Goal: Find specific page/section: Find specific page/section

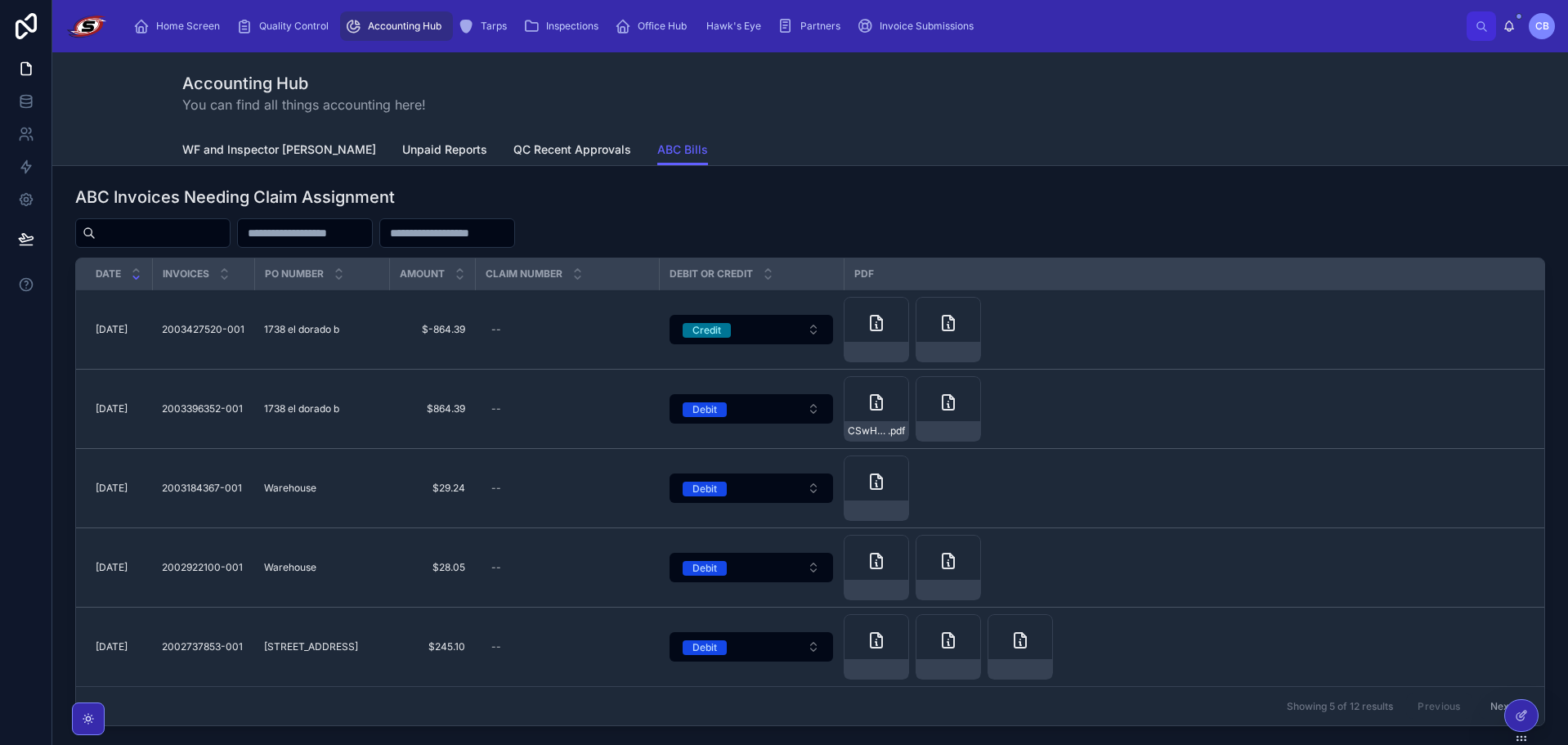
click at [195, 22] on span "Home Screen" at bounding box center [187, 26] width 64 height 13
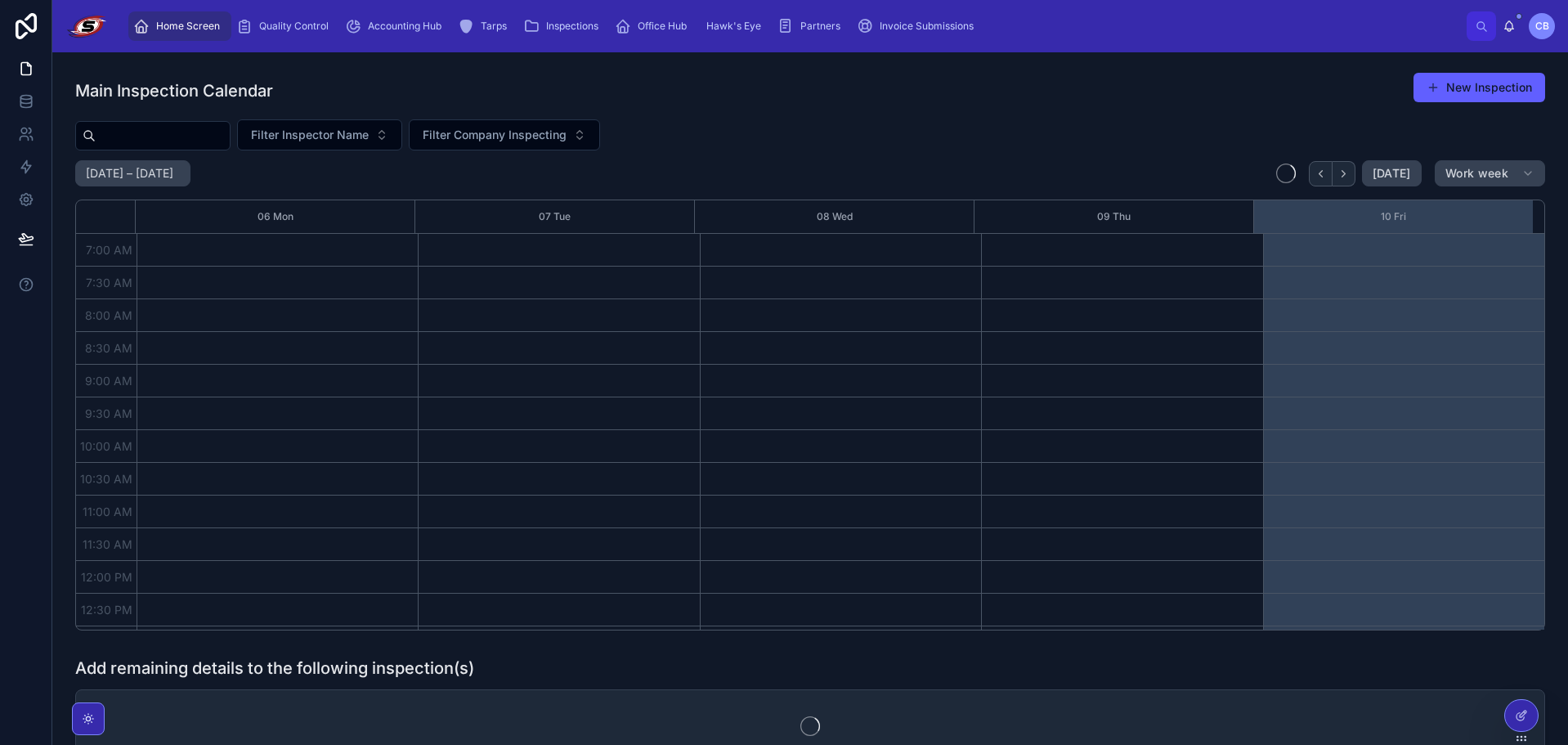
scroll to position [458, 0]
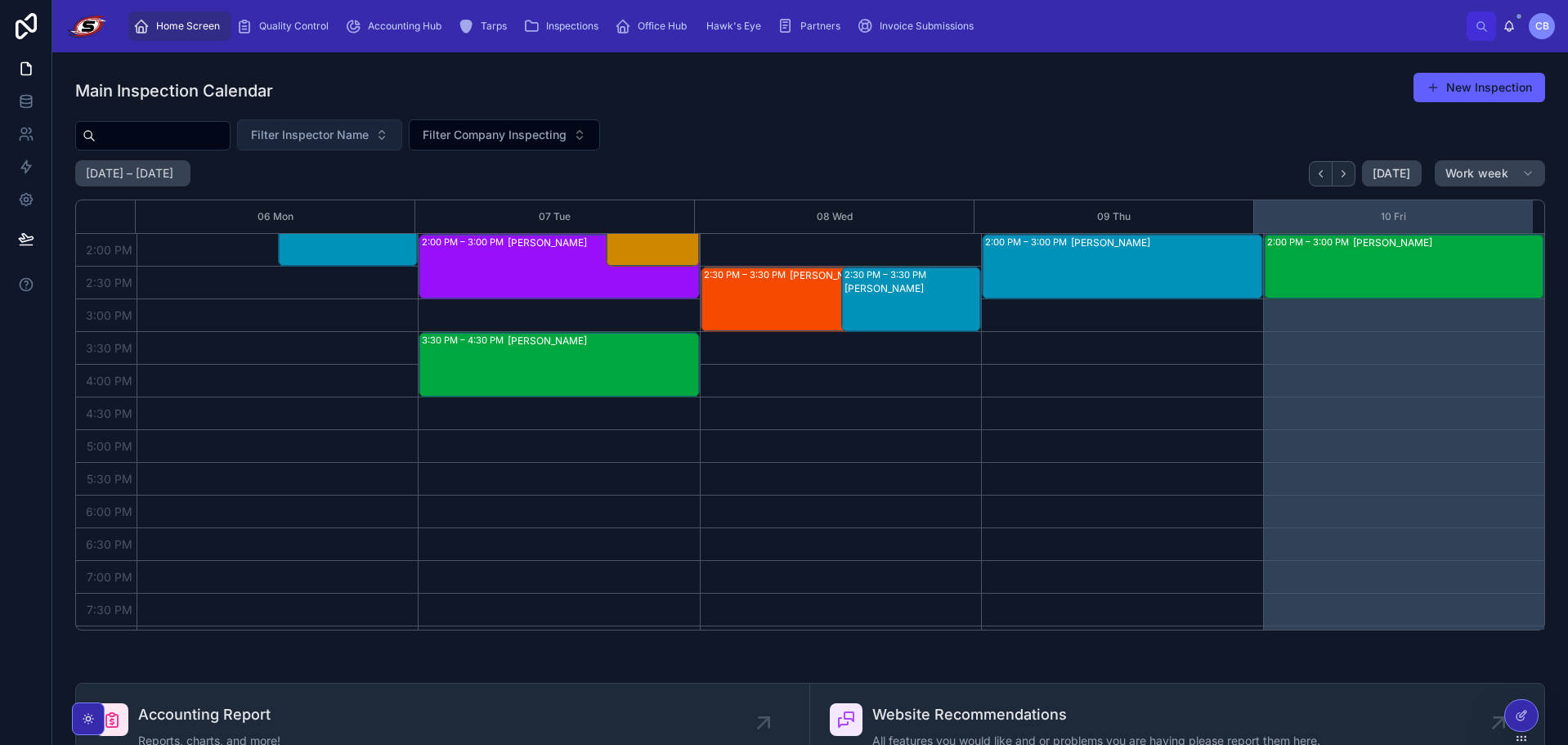
click at [369, 136] on span "Filter Inspector Name" at bounding box center [309, 134] width 117 height 17
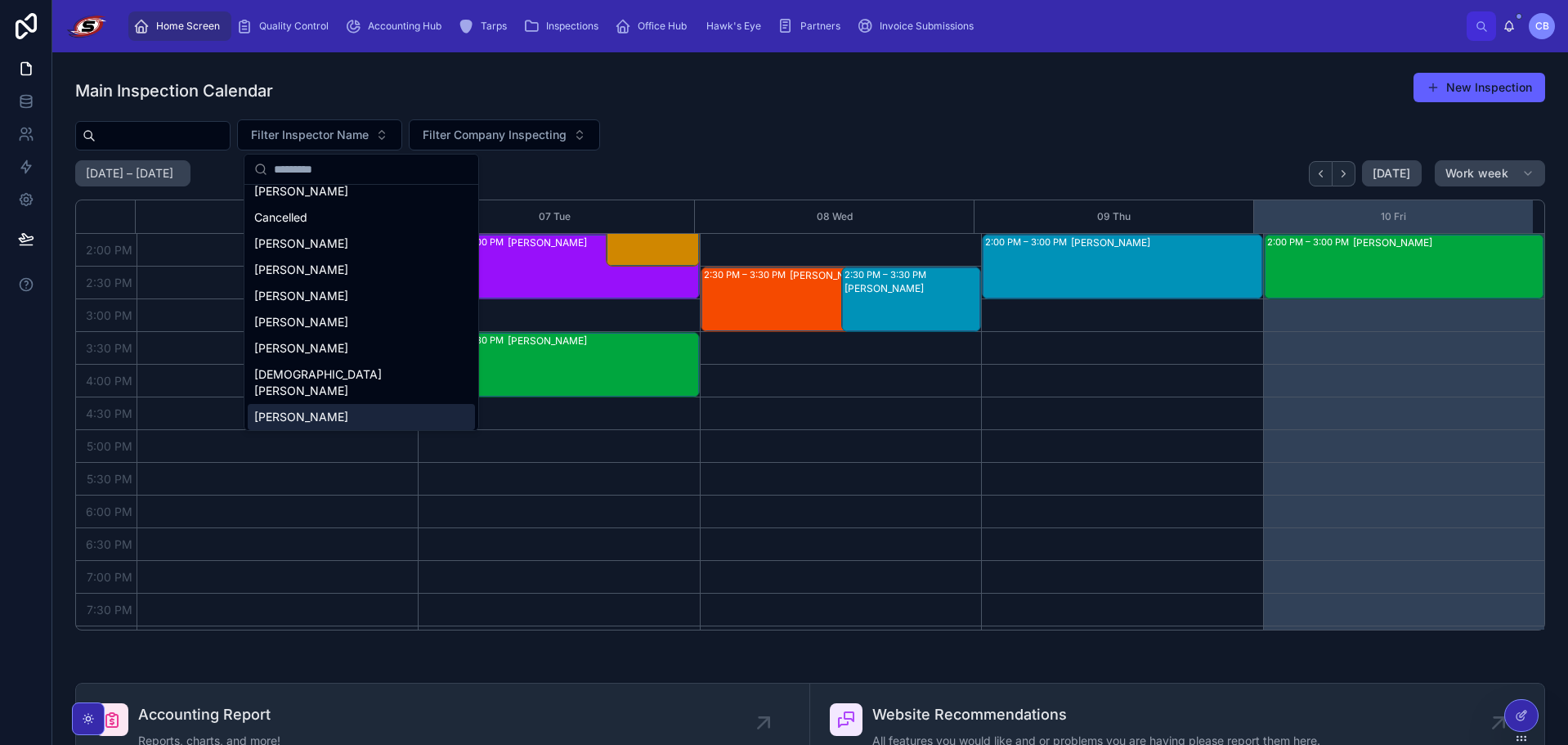
scroll to position [311, 0]
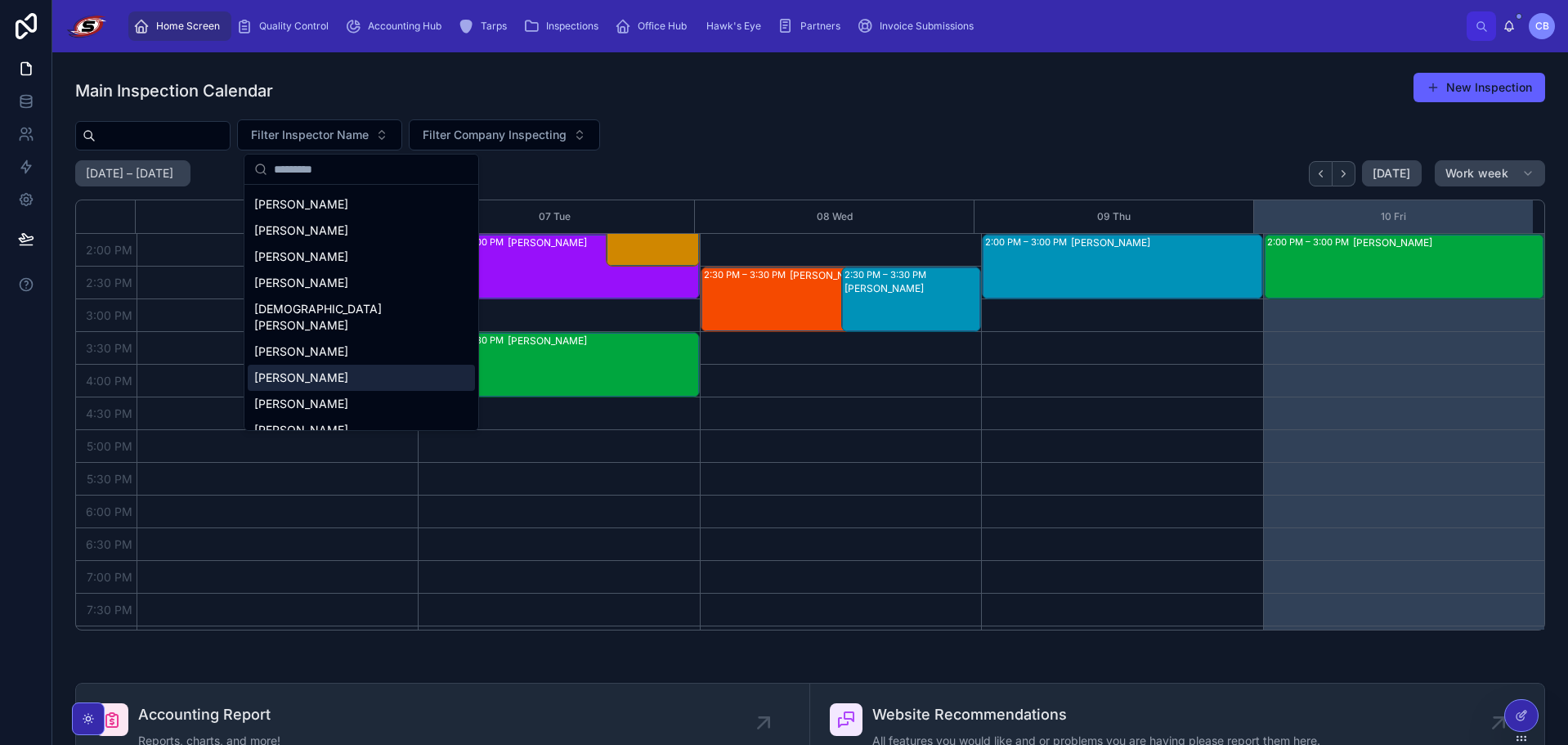
click at [310, 365] on div "[PERSON_NAME]" at bounding box center [361, 378] width 227 height 27
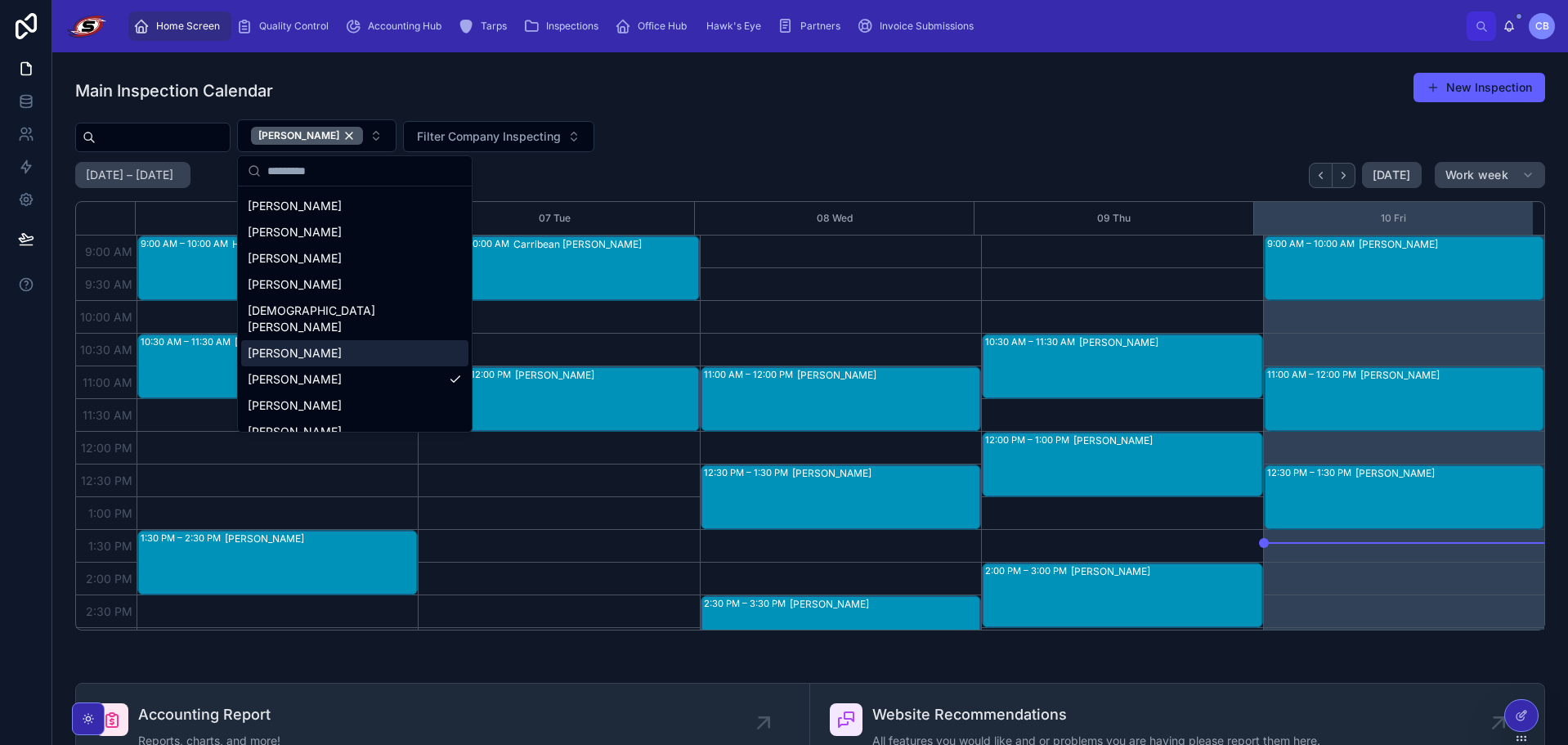
scroll to position [49, 0]
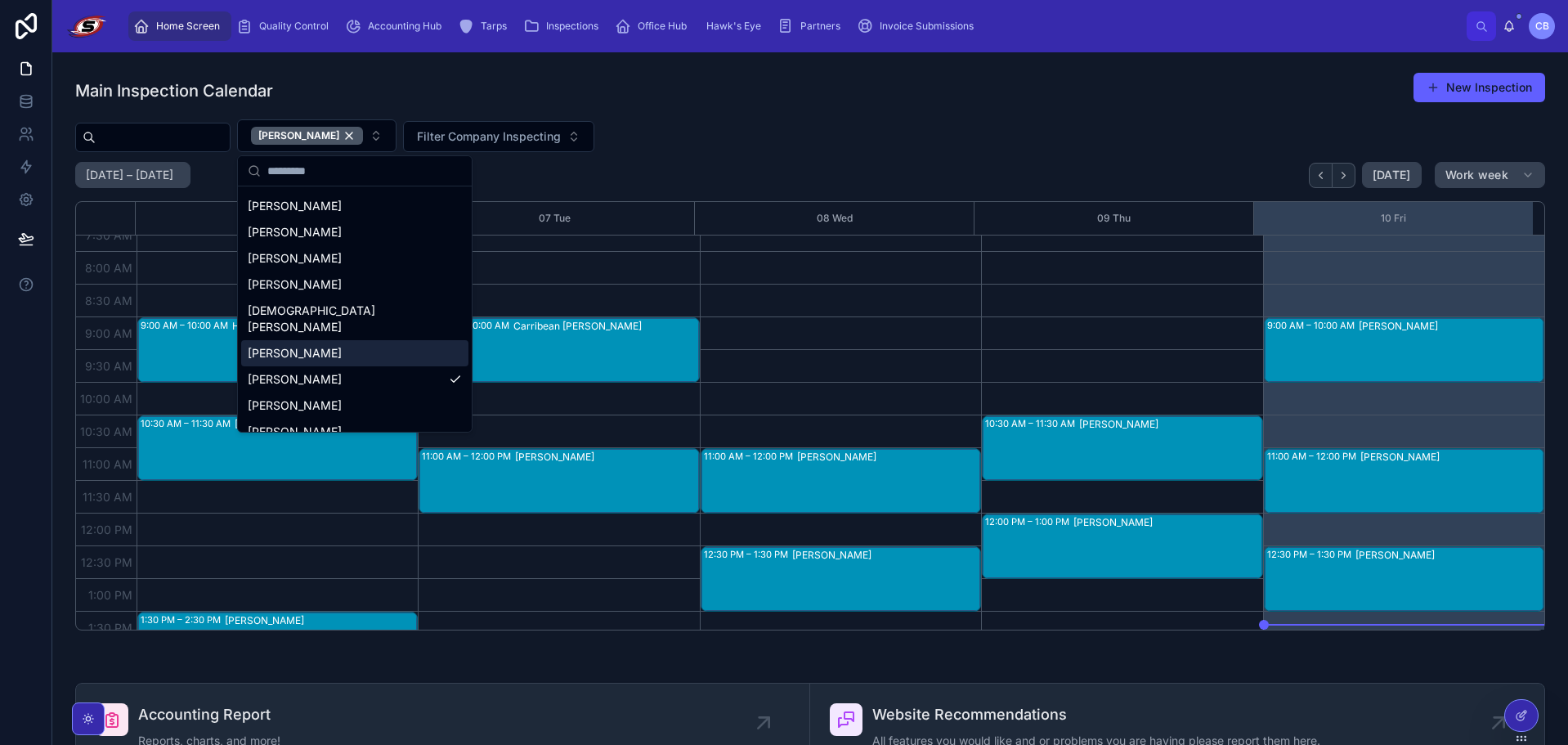
click at [1393, 584] on div "[PERSON_NAME]" at bounding box center [1450, 578] width 187 height 62
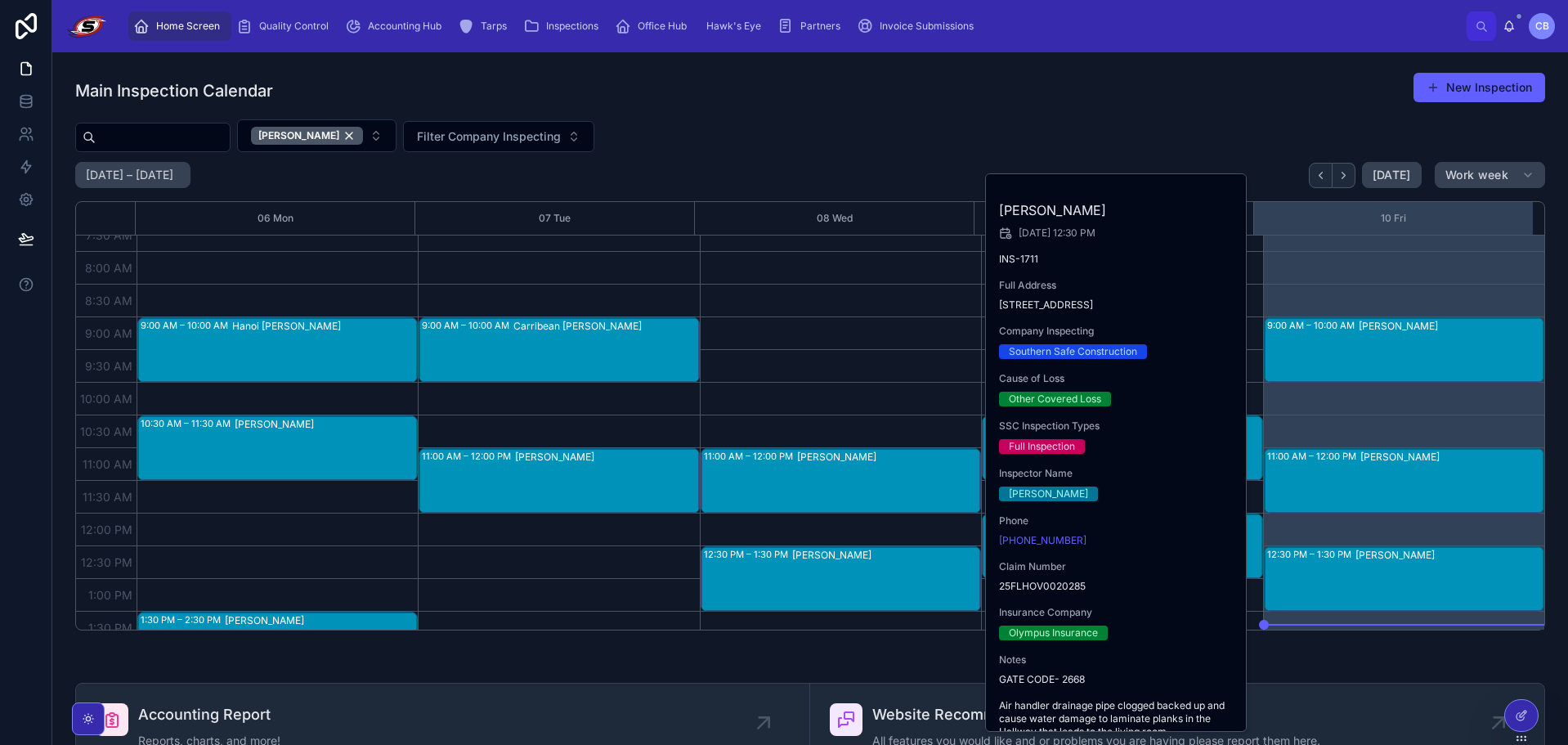
click at [1364, 590] on div "[PERSON_NAME]" at bounding box center [1450, 578] width 187 height 62
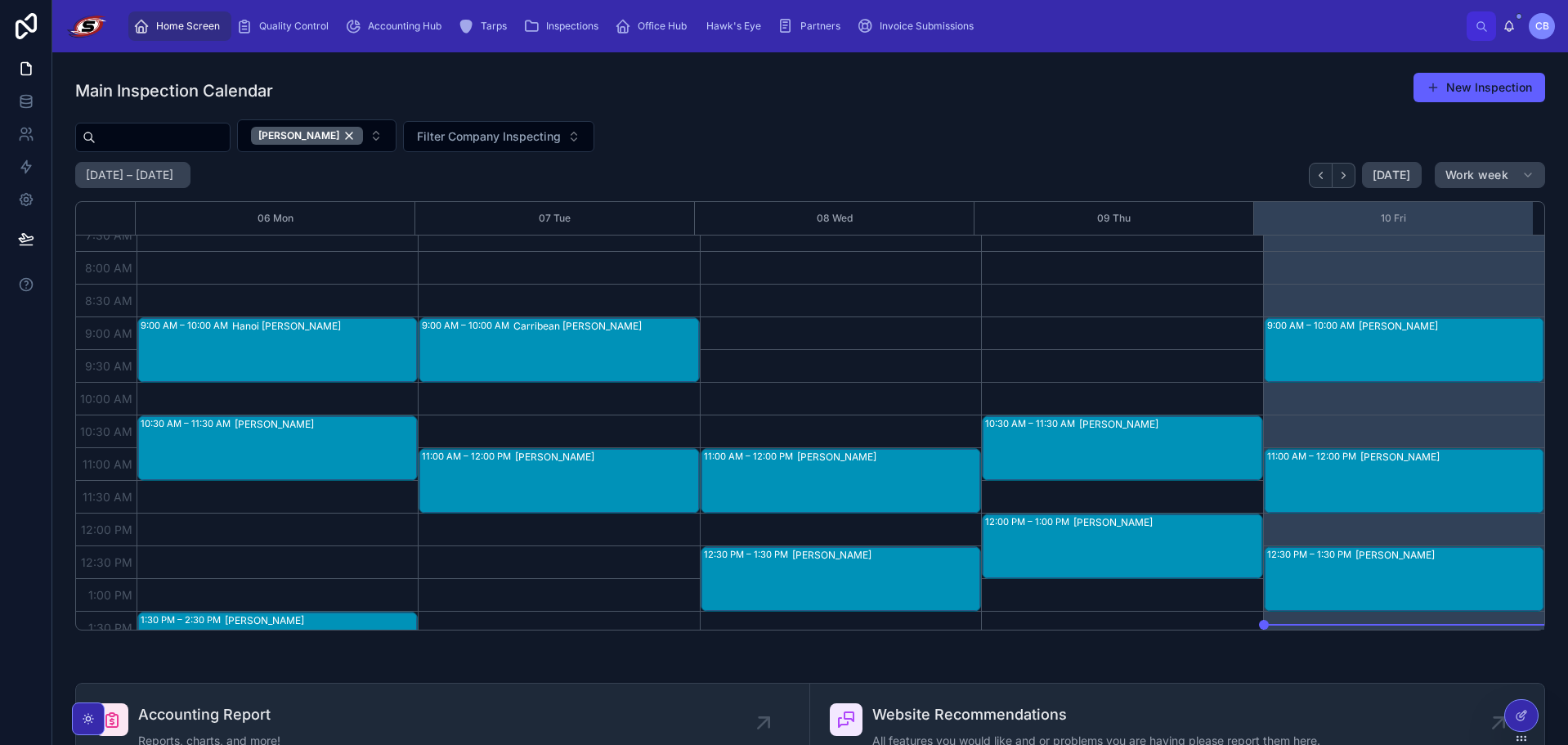
click at [1385, 569] on div "[PERSON_NAME]" at bounding box center [1450, 578] width 187 height 62
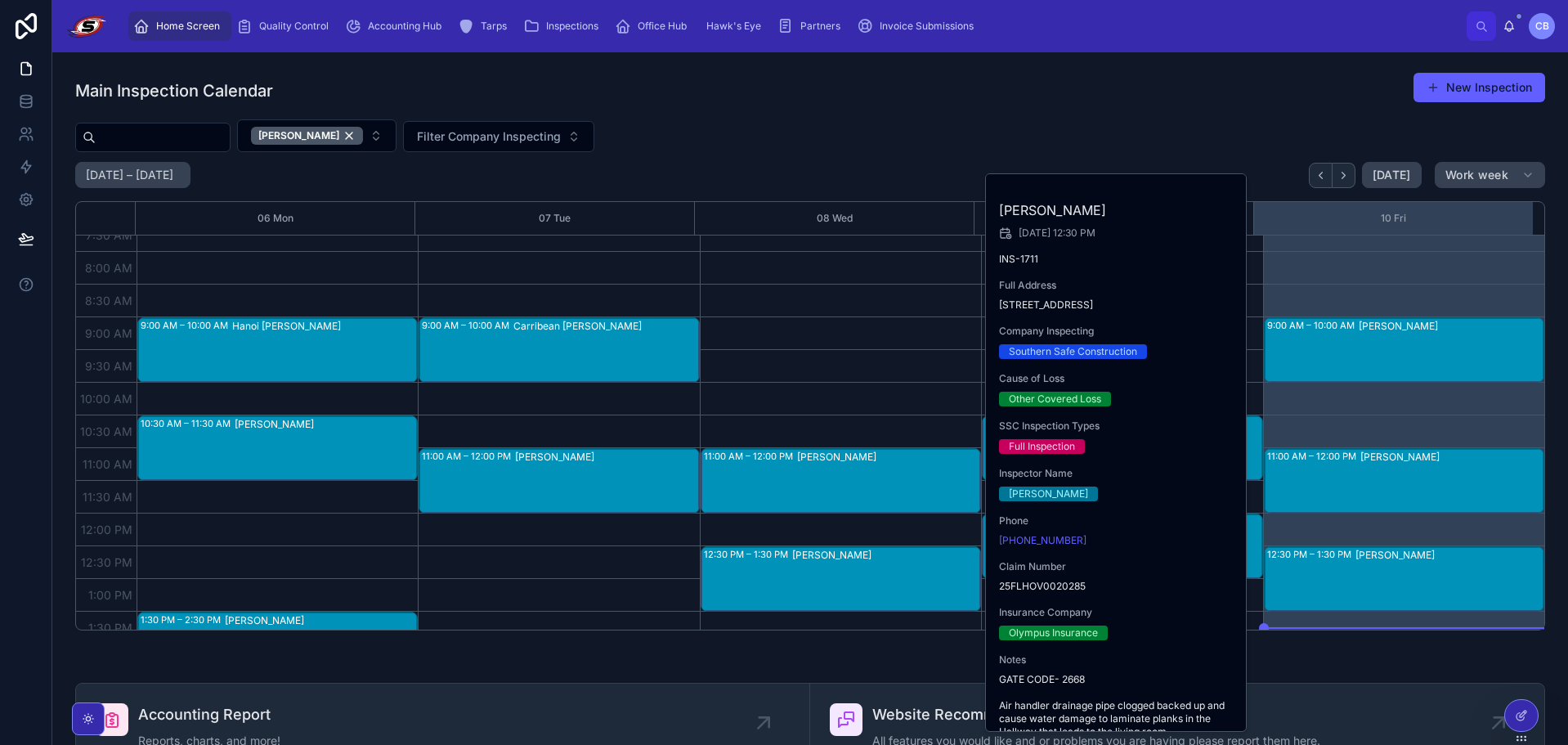
click at [1047, 106] on div "Main Inspection Calendar New Inspection" at bounding box center [810, 91] width 1470 height 37
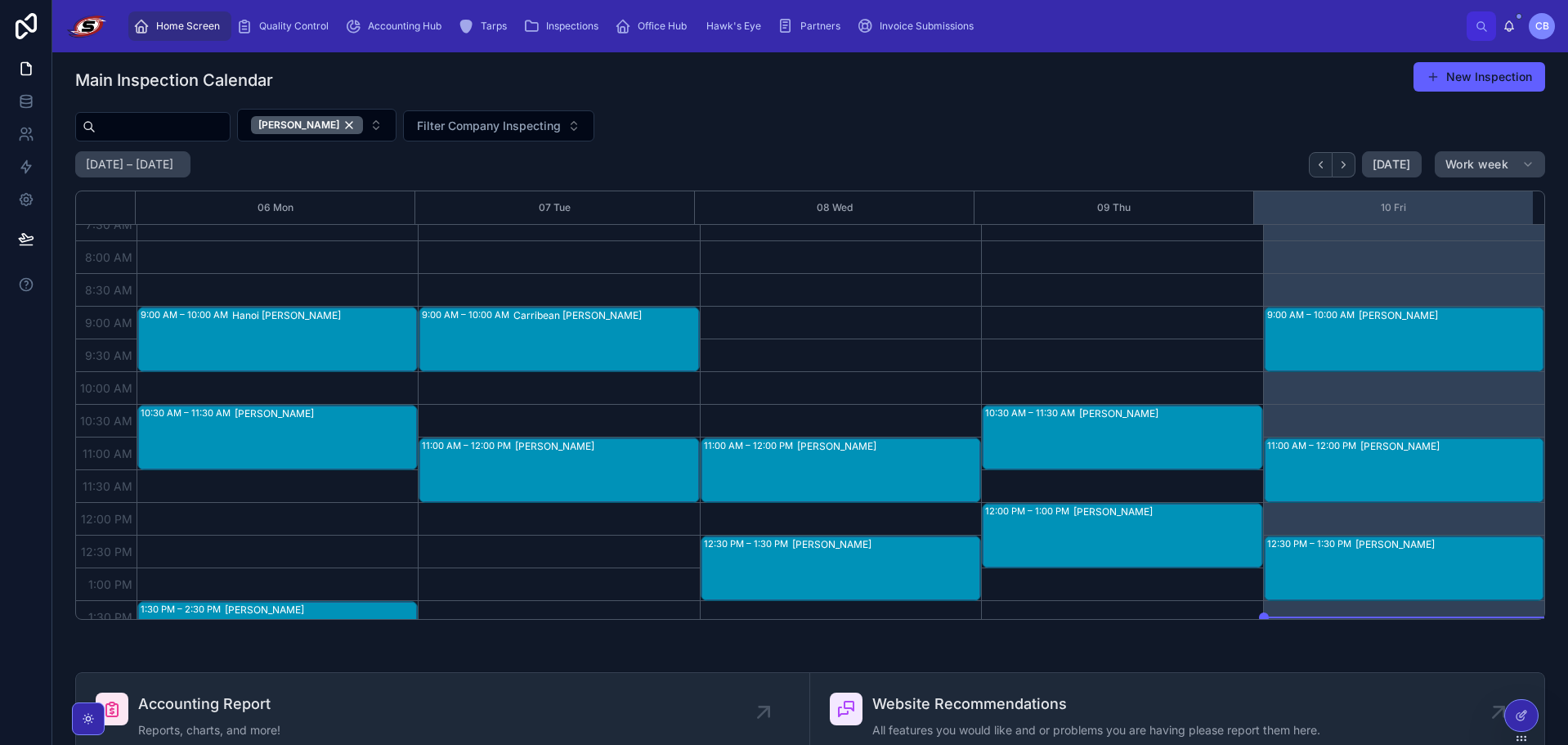
scroll to position [0, 0]
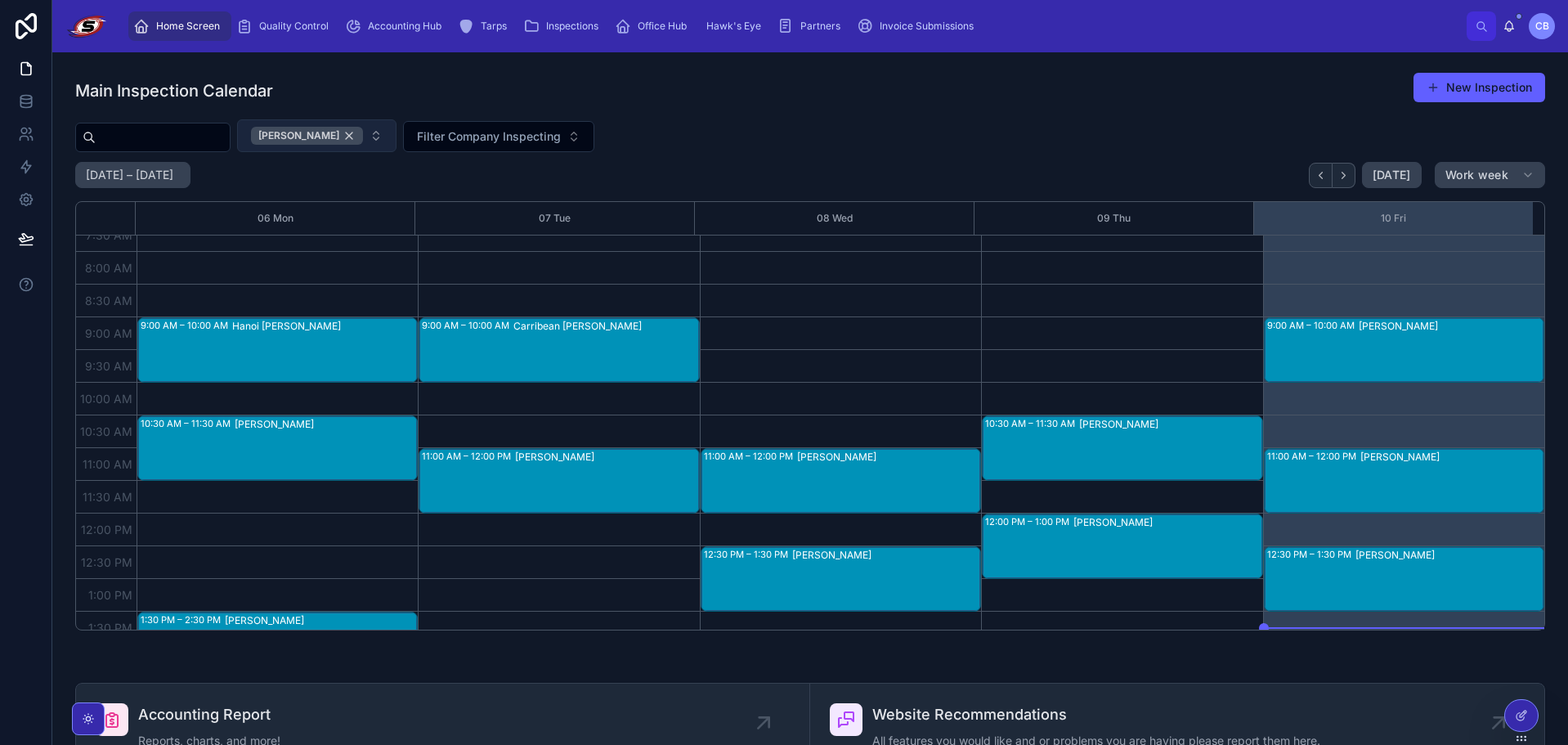
click at [363, 133] on div "[PERSON_NAME]" at bounding box center [307, 135] width 112 height 18
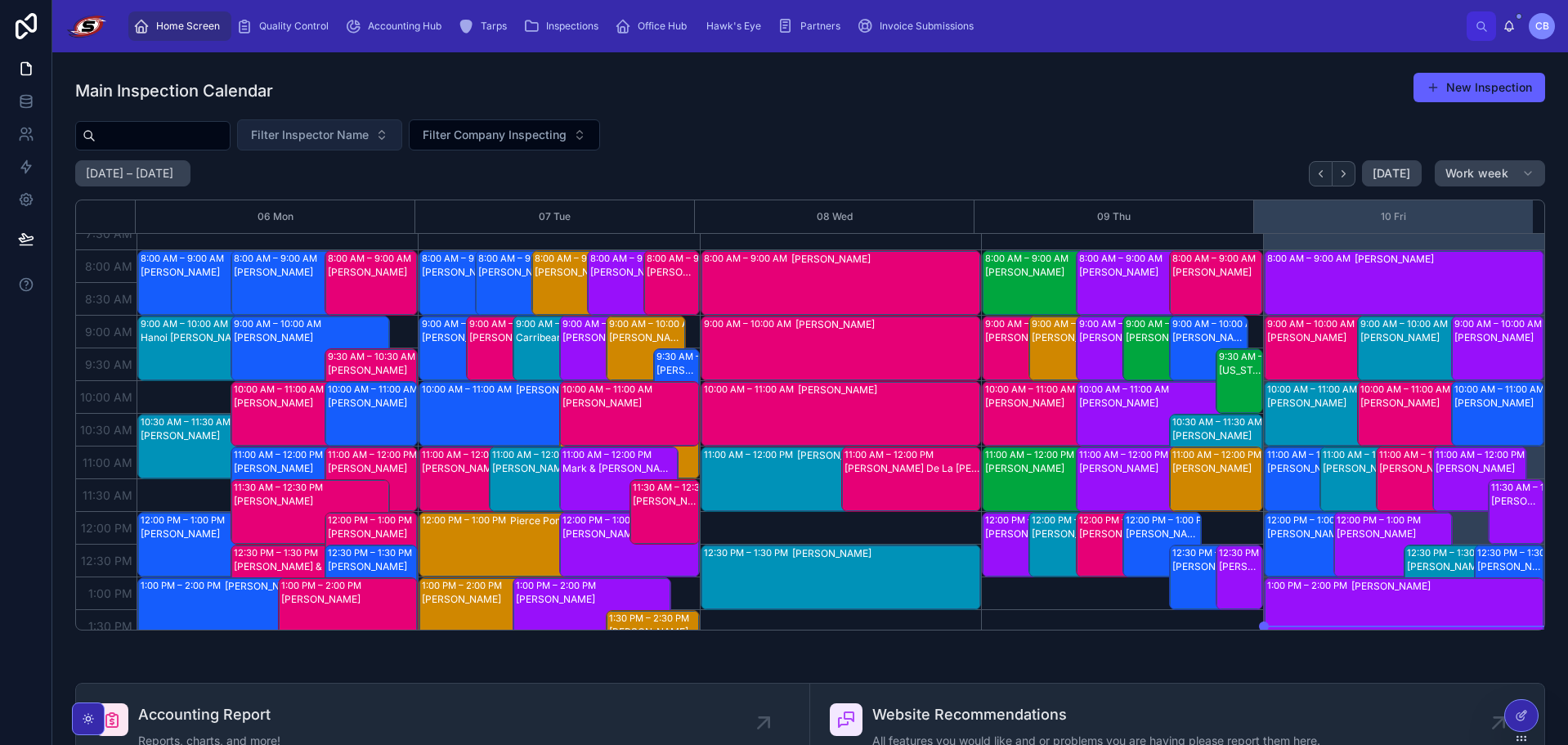
click at [384, 94] on div "Main Inspection Calendar New Inspection" at bounding box center [810, 91] width 1470 height 37
